Goal: Transaction & Acquisition: Purchase product/service

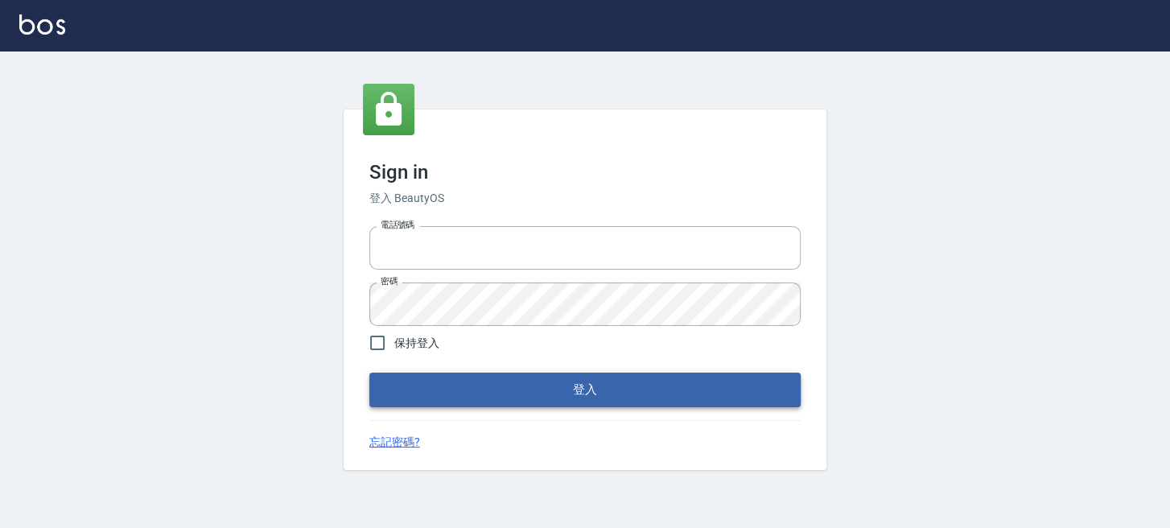
type input "0289832082"
click at [504, 374] on button "登入" at bounding box center [584, 390] width 431 height 34
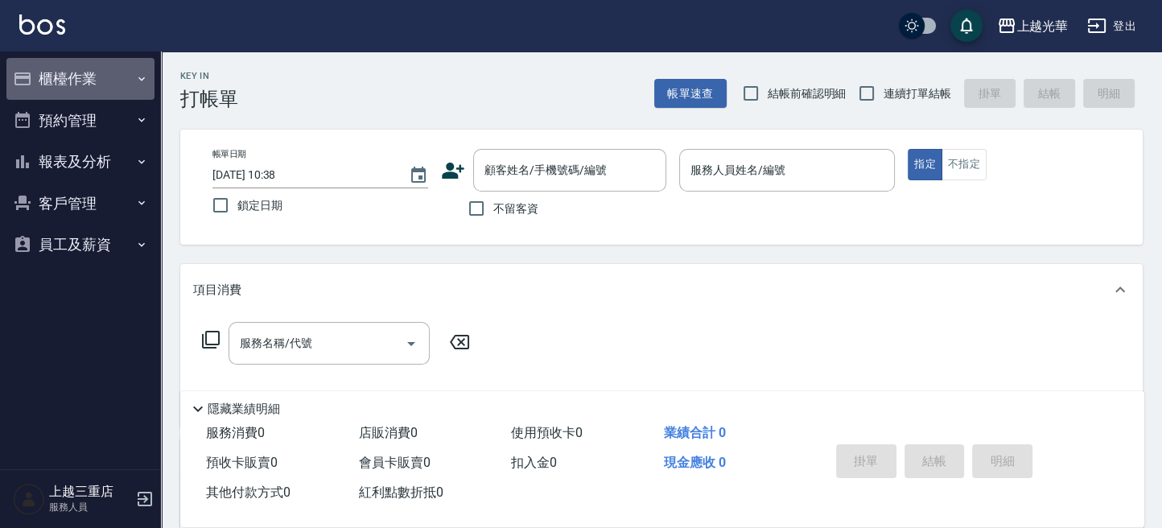
click at [95, 84] on button "櫃檯作業" at bounding box center [80, 79] width 148 height 42
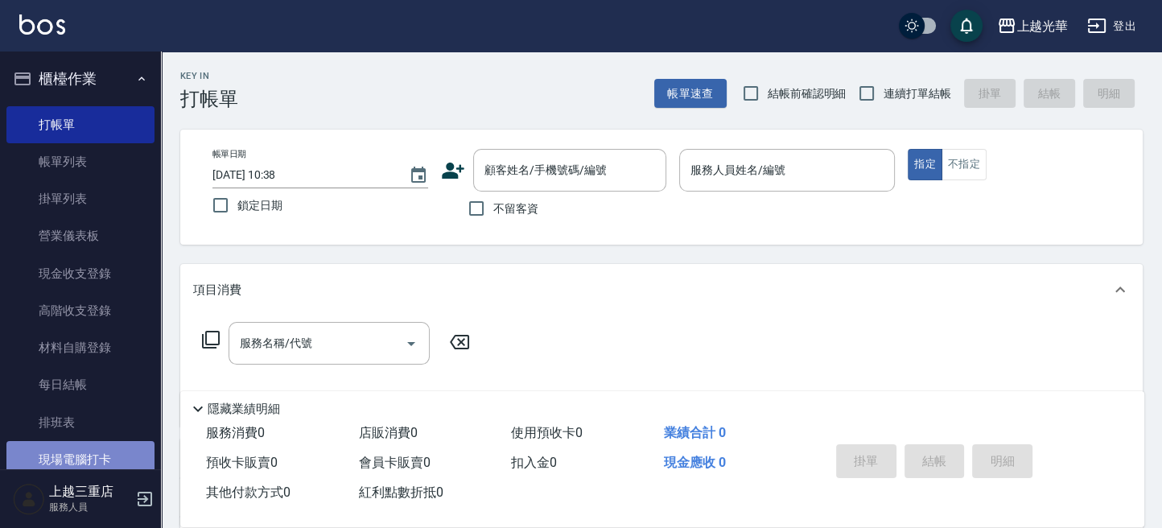
click at [108, 453] on link "現場電腦打卡" at bounding box center [80, 459] width 148 height 37
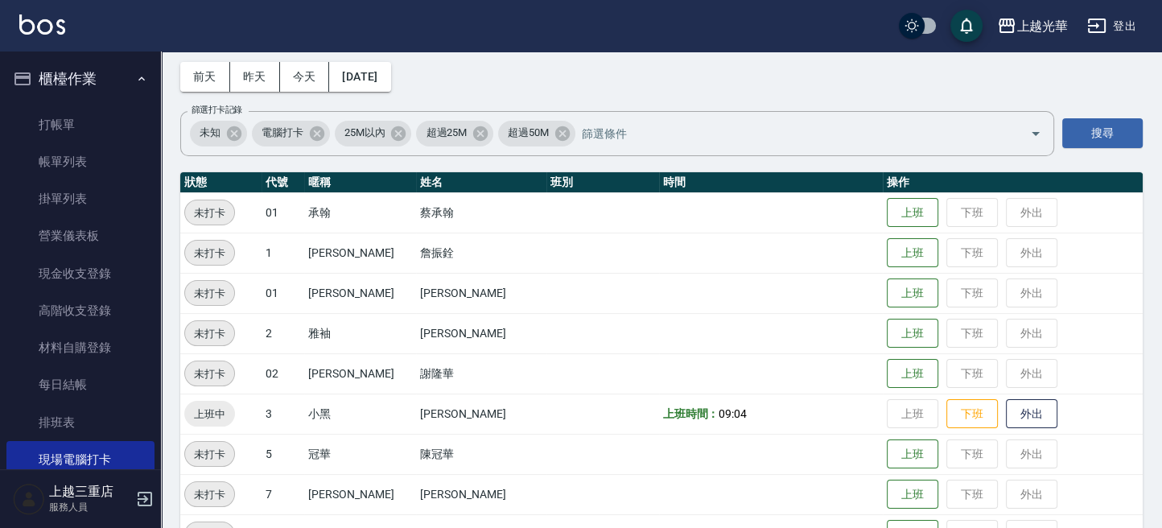
scroll to position [107, 0]
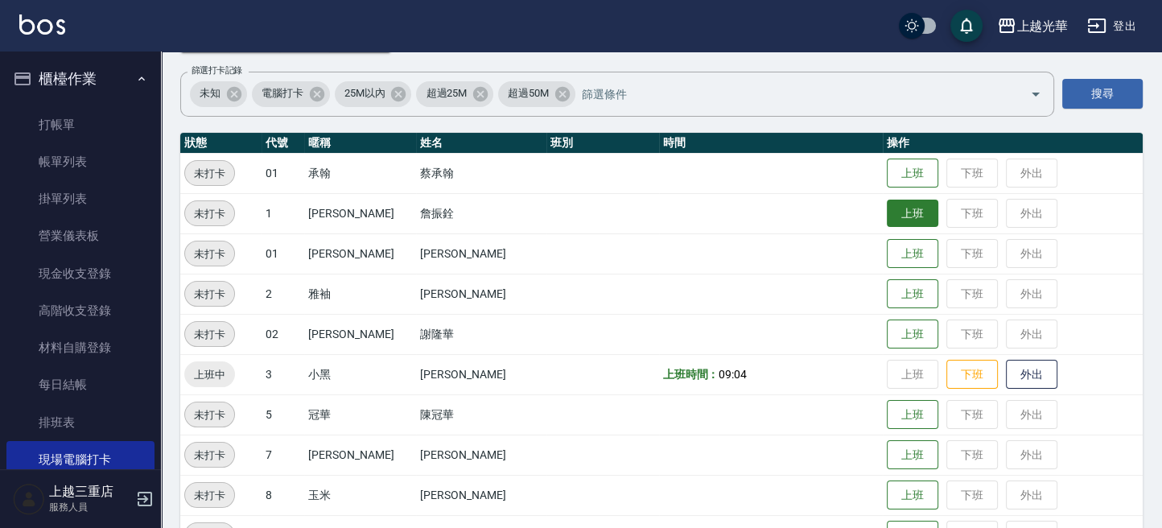
click at [888, 218] on button "上班" at bounding box center [912, 214] width 51 height 28
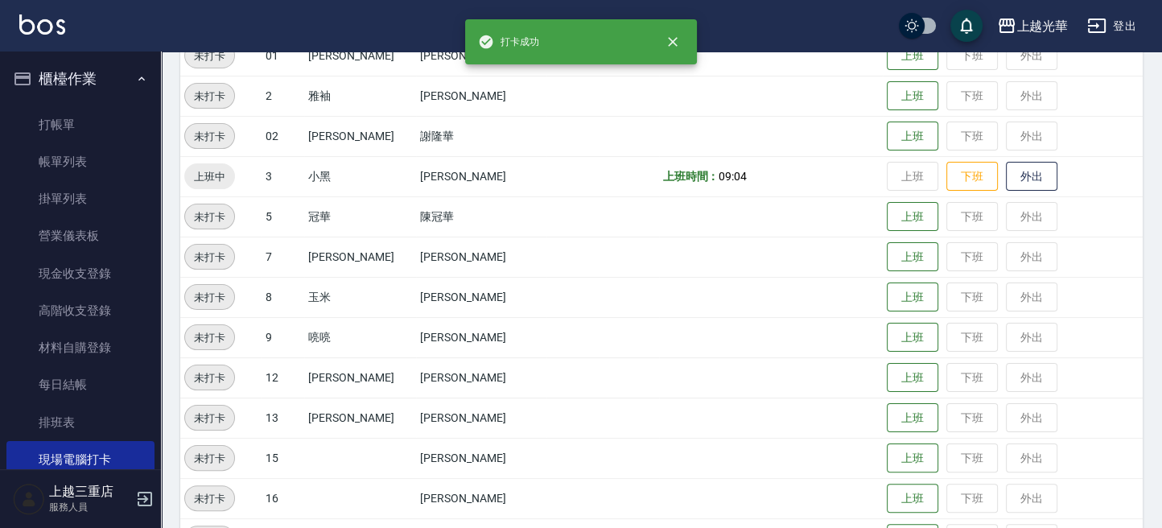
scroll to position [429, 0]
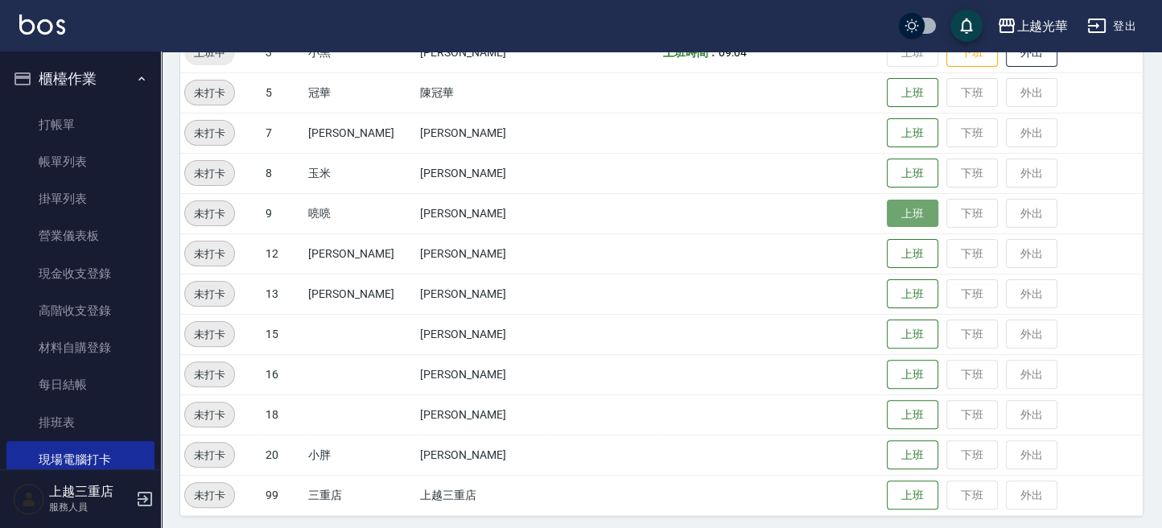
click at [887, 214] on button "上班" at bounding box center [912, 214] width 51 height 28
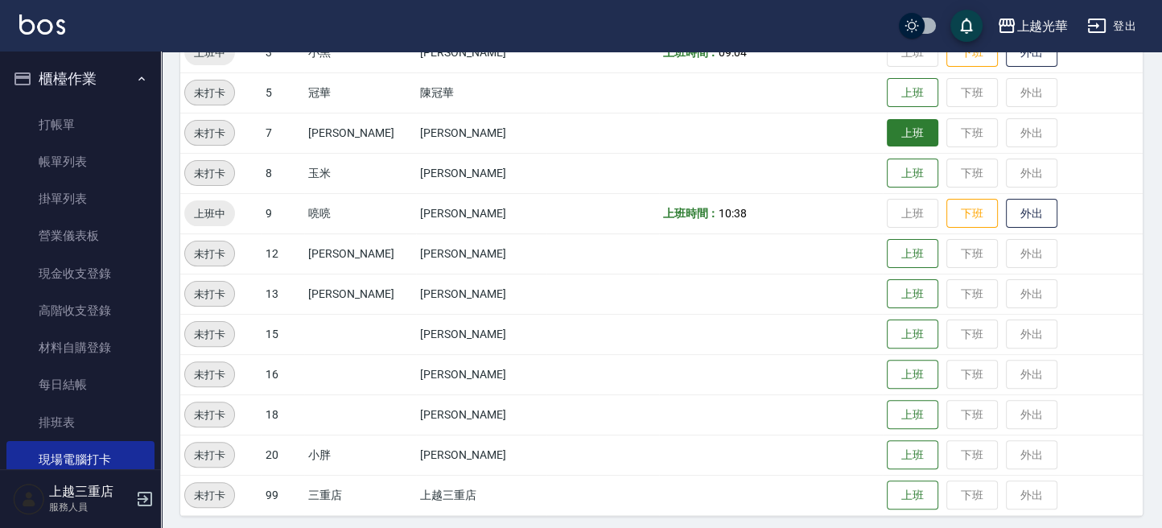
click at [901, 138] on button "上班" at bounding box center [912, 133] width 51 height 28
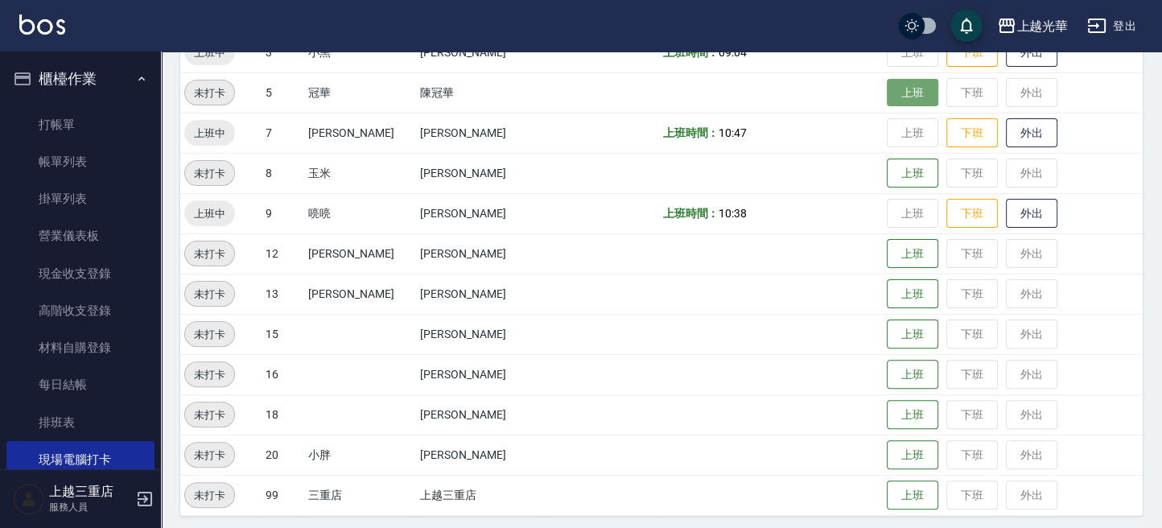
click at [893, 88] on button "上班" at bounding box center [912, 93] width 51 height 28
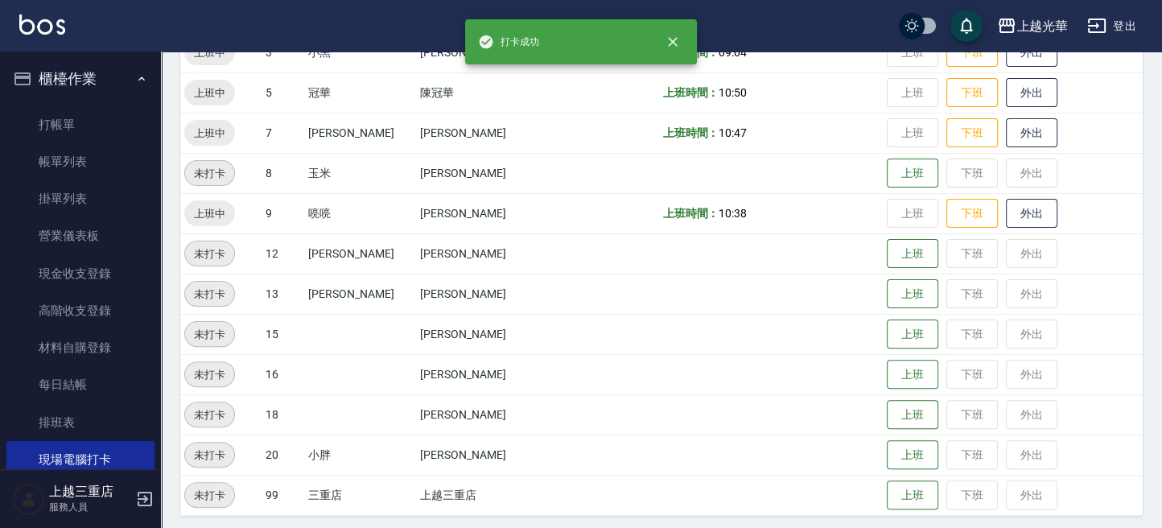
click at [546, 270] on td at bounding box center [602, 253] width 112 height 40
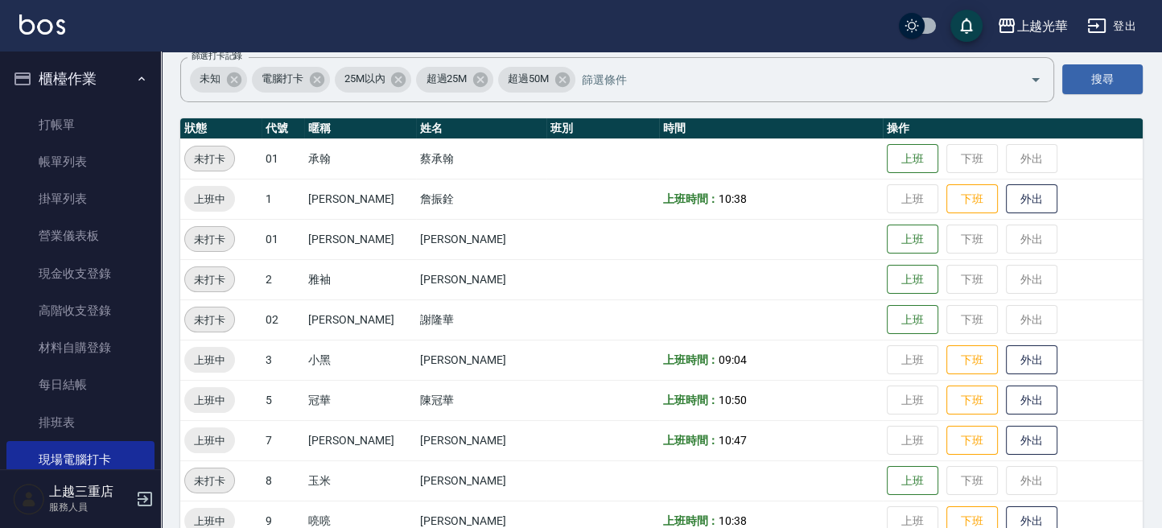
scroll to position [214, 0]
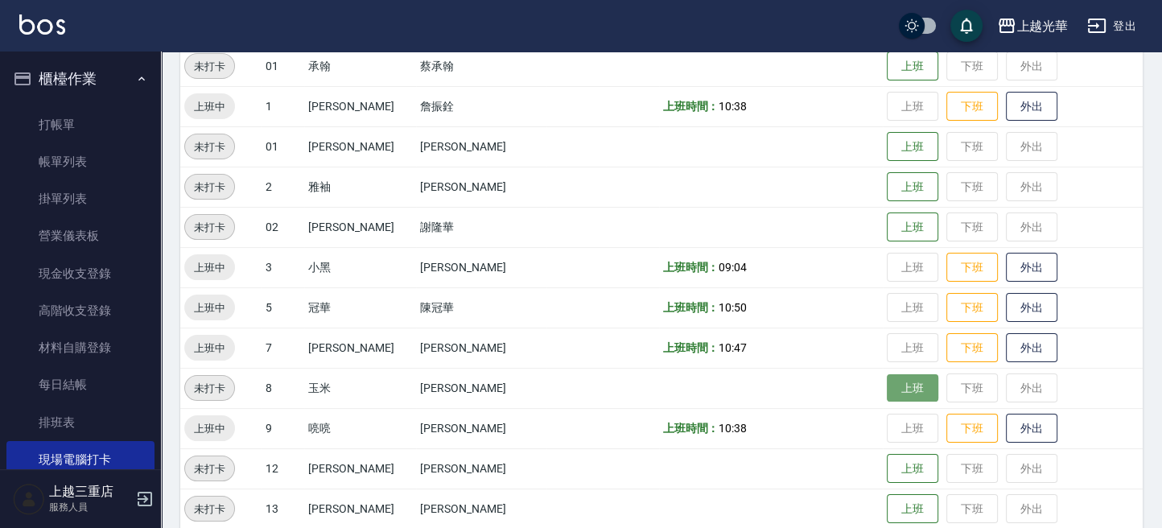
click at [887, 386] on button "上班" at bounding box center [912, 388] width 51 height 28
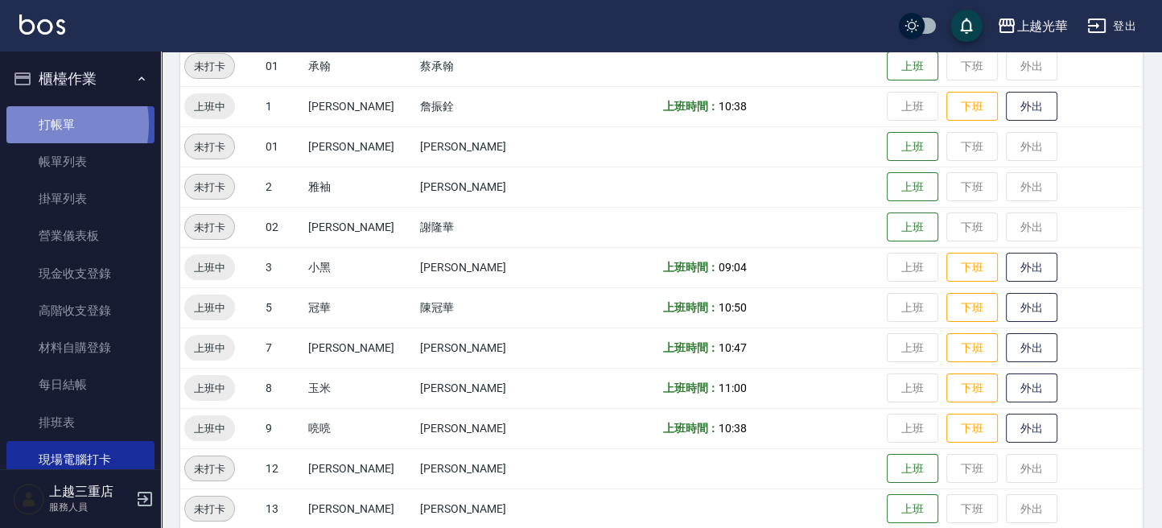
click at [35, 124] on link "打帳單" at bounding box center [80, 124] width 148 height 37
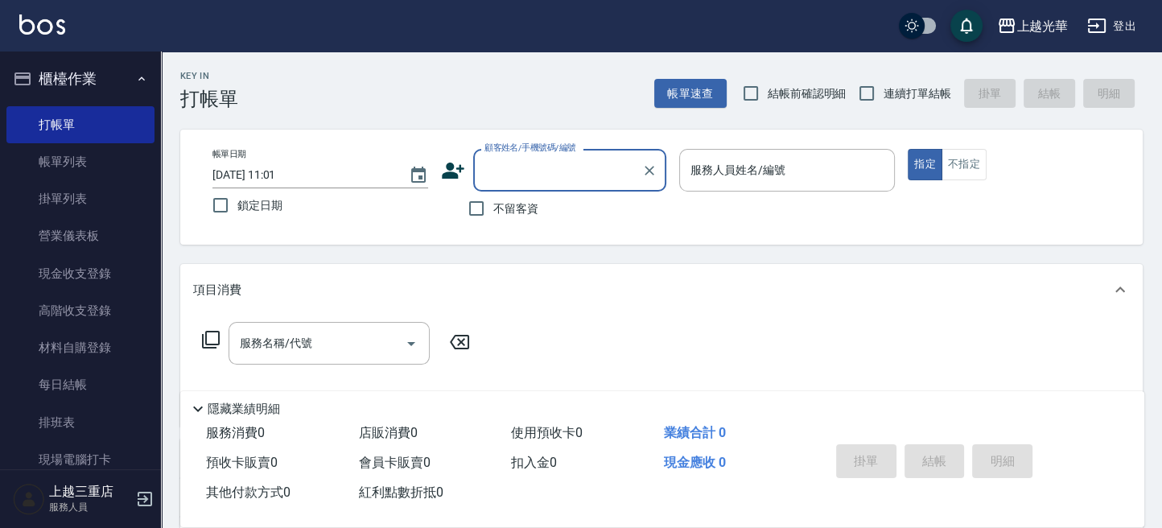
click at [504, 200] on span "不留客資" at bounding box center [515, 208] width 45 height 17
click at [493, 200] on input "不留客資" at bounding box center [476, 209] width 34 height 34
checkbox input "true"
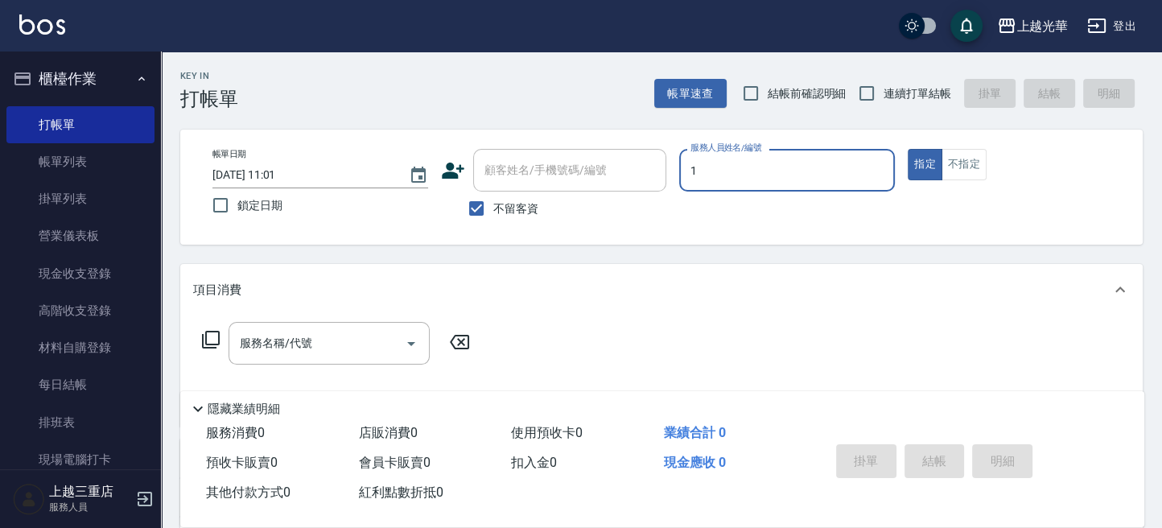
type input "[PERSON_NAME]-1"
type button "true"
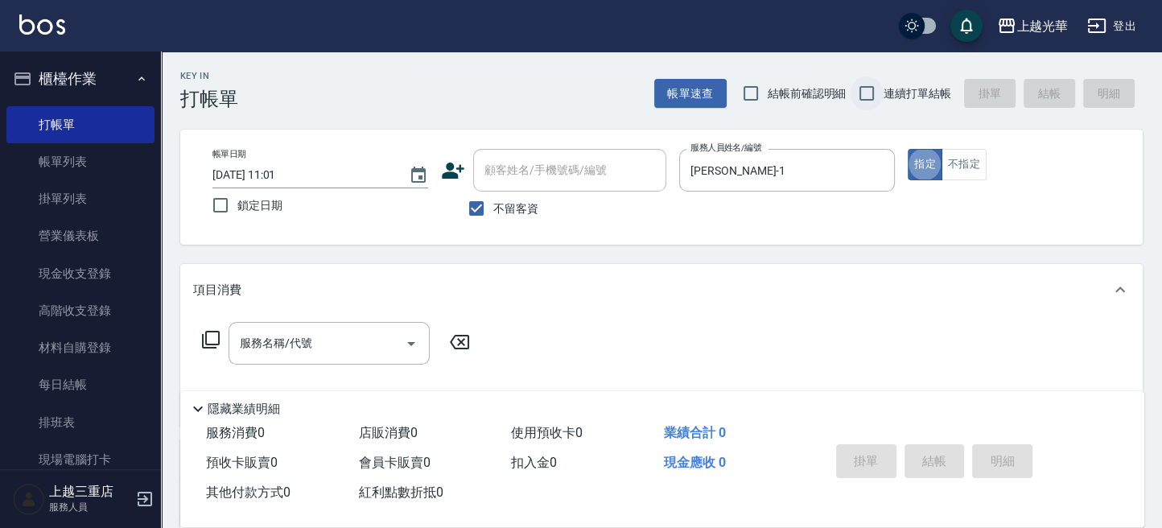
click at [869, 99] on input "連續打單結帳" at bounding box center [867, 93] width 34 height 34
checkbox input "true"
drag, startPoint x: 290, startPoint y: 347, endPoint x: 314, endPoint y: 340, distance: 24.2
click at [290, 346] on div "服務名稱/代號 服務名稱/代號" at bounding box center [329, 343] width 201 height 43
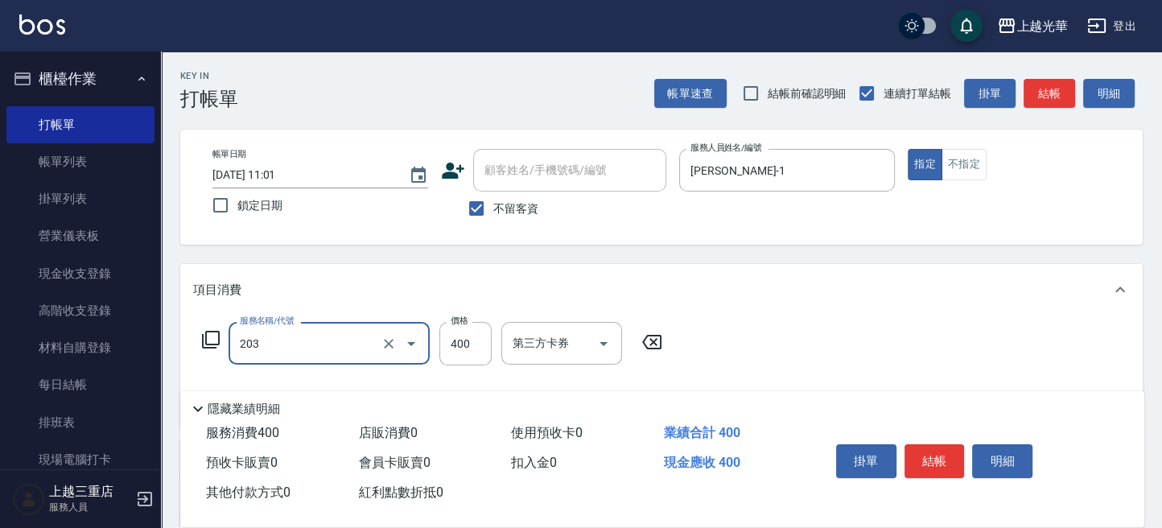
type input "指定單剪(203)"
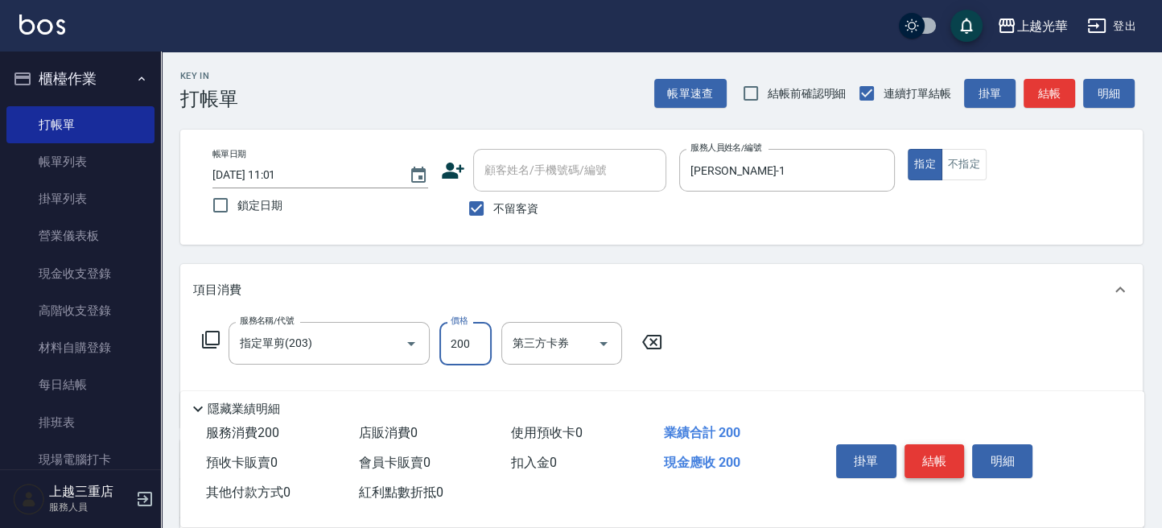
type input "200"
click at [928, 457] on button "結帳" at bounding box center [934, 461] width 60 height 34
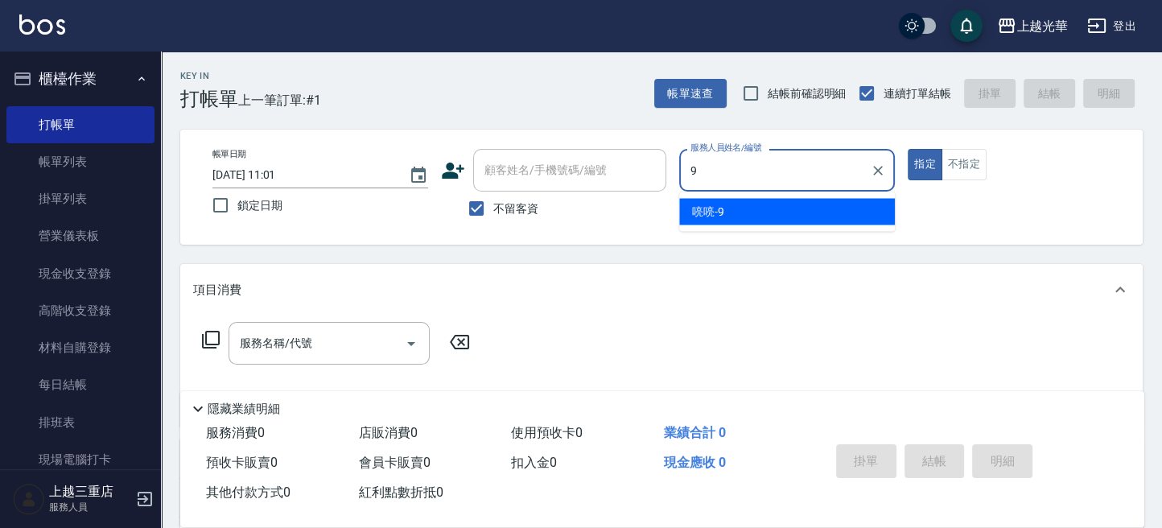
type input "喨喨-9"
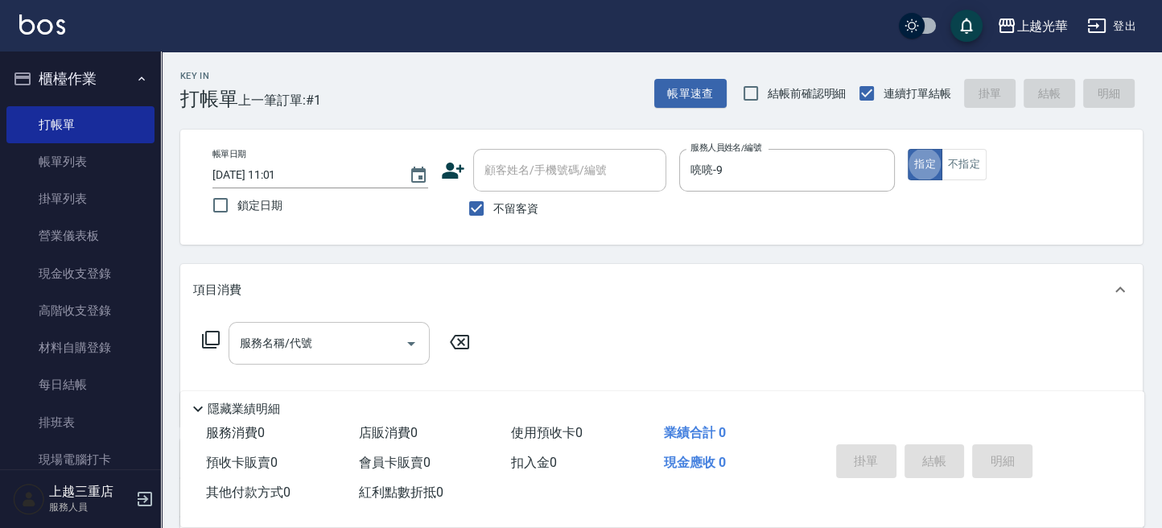
click at [318, 351] on input "服務名稱/代號" at bounding box center [317, 343] width 163 height 28
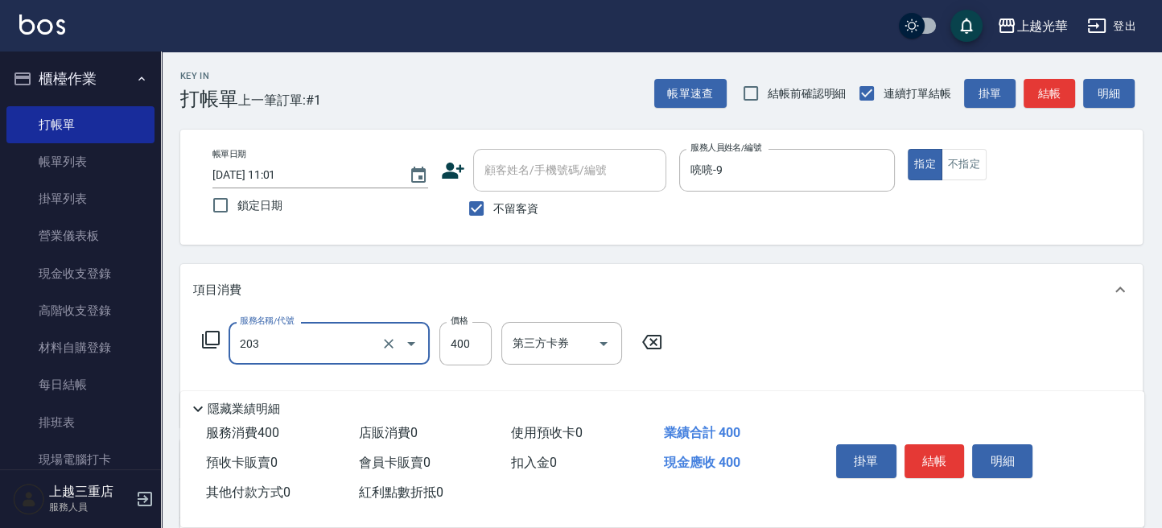
type input "指定單剪(203)"
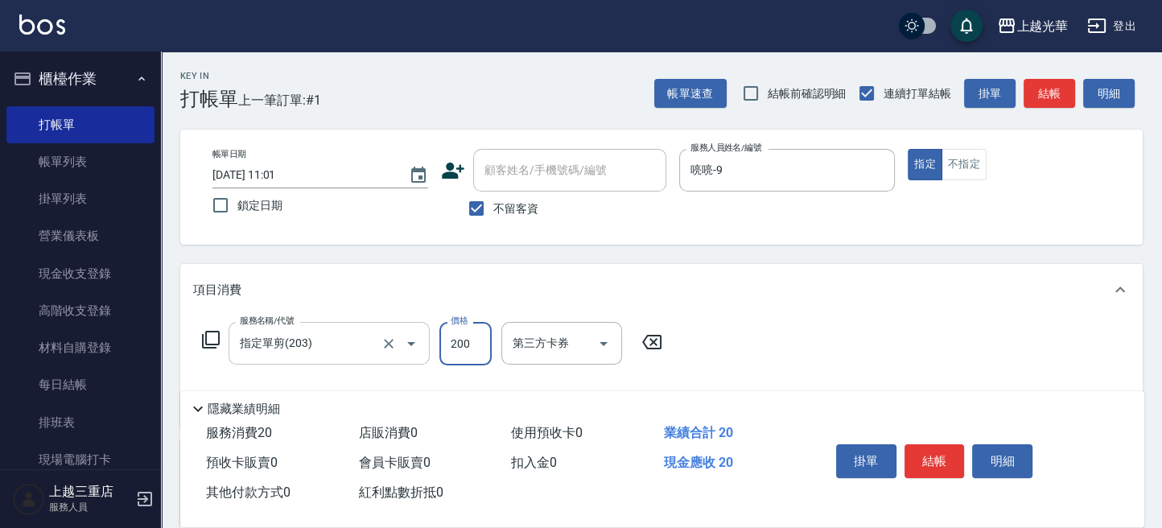
type input "200"
drag, startPoint x: 936, startPoint y: 464, endPoint x: 933, endPoint y: 385, distance: 78.9
click at [937, 432] on div "掛單 結帳 明細" at bounding box center [967, 462] width 315 height 89
click at [914, 454] on button "結帳" at bounding box center [934, 461] width 60 height 34
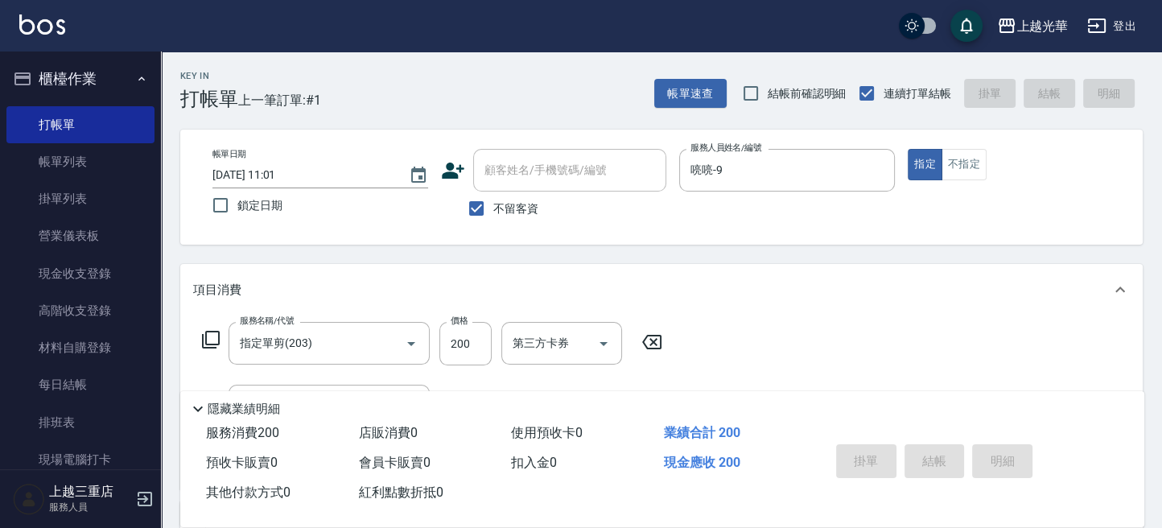
type input "[DATE] 11:02"
